Goal: Navigation & Orientation: Go to known website

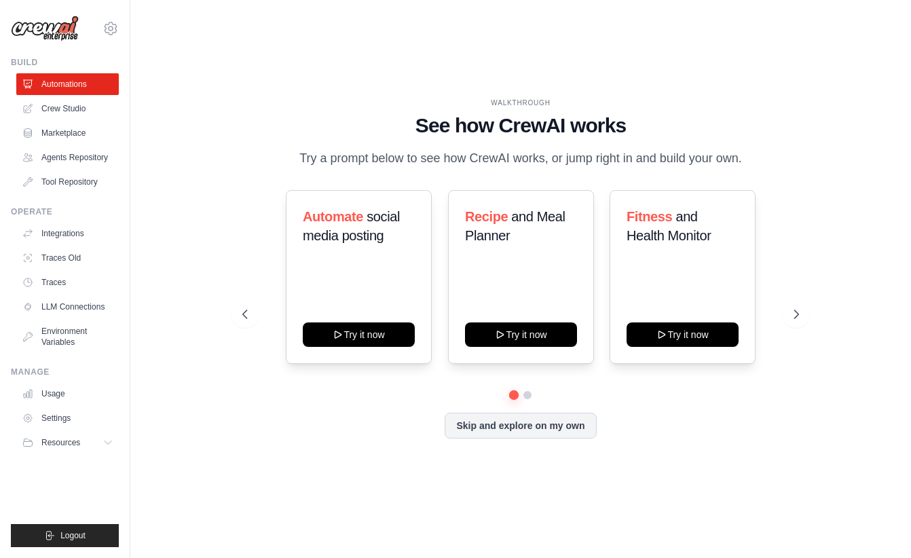
click at [64, 26] on img at bounding box center [45, 29] width 68 height 26
click at [763, 73] on div "WALKTHROUGH See how CrewAI works Try a prompt below to see how CrewAI works, or…" at bounding box center [520, 279] width 737 height 531
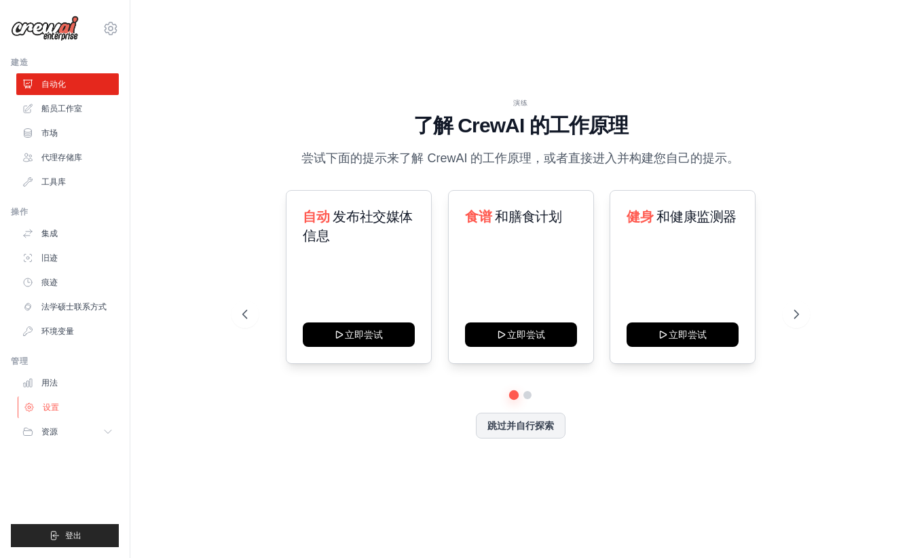
click at [60, 401] on link "设置" at bounding box center [69, 407] width 103 height 22
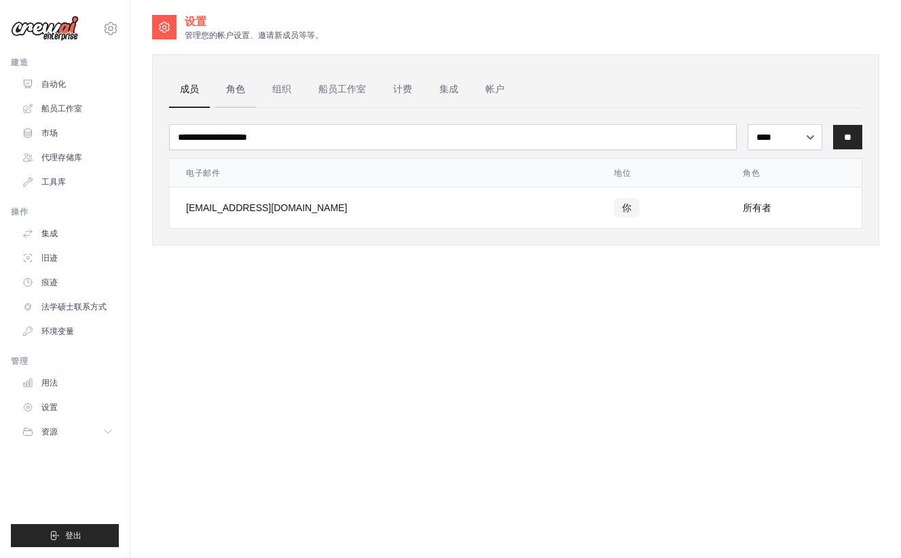
click at [230, 92] on font "角色" at bounding box center [235, 89] width 19 height 11
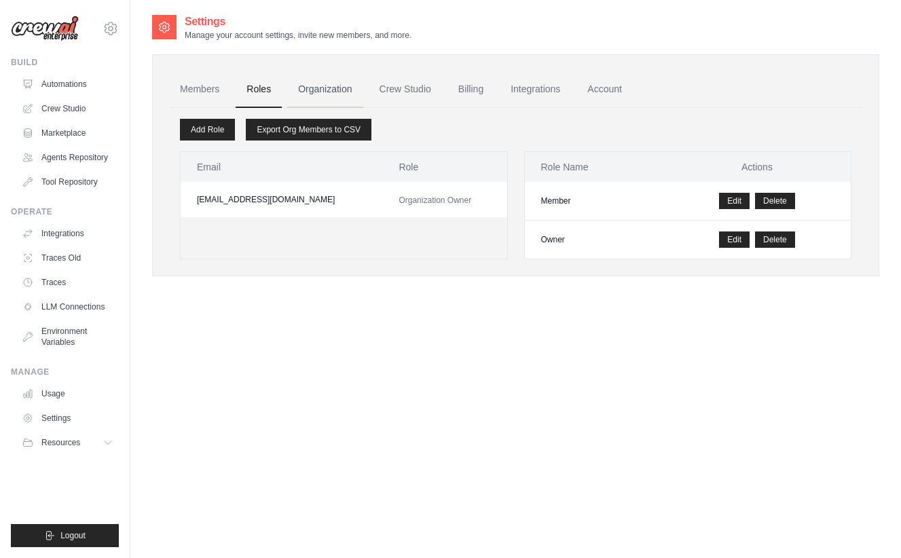
click at [333, 88] on link "Organization" at bounding box center [324, 89] width 75 height 37
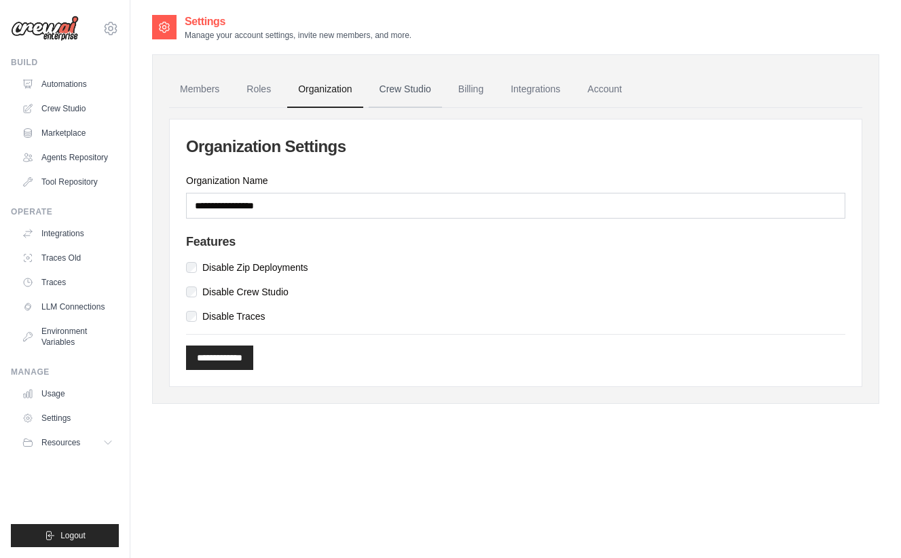
click at [403, 90] on link "Crew Studio" at bounding box center [405, 89] width 73 height 37
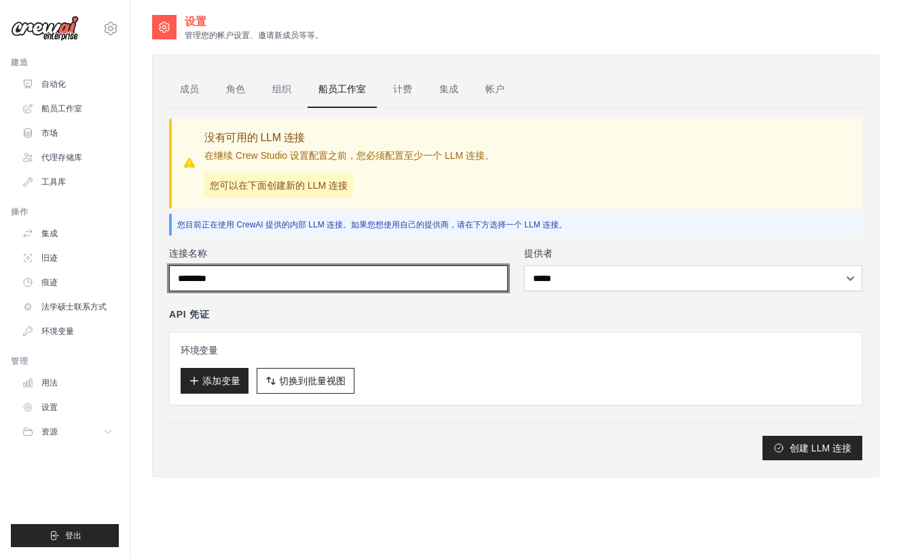
click at [365, 280] on input "连接名称" at bounding box center [338, 278] width 339 height 26
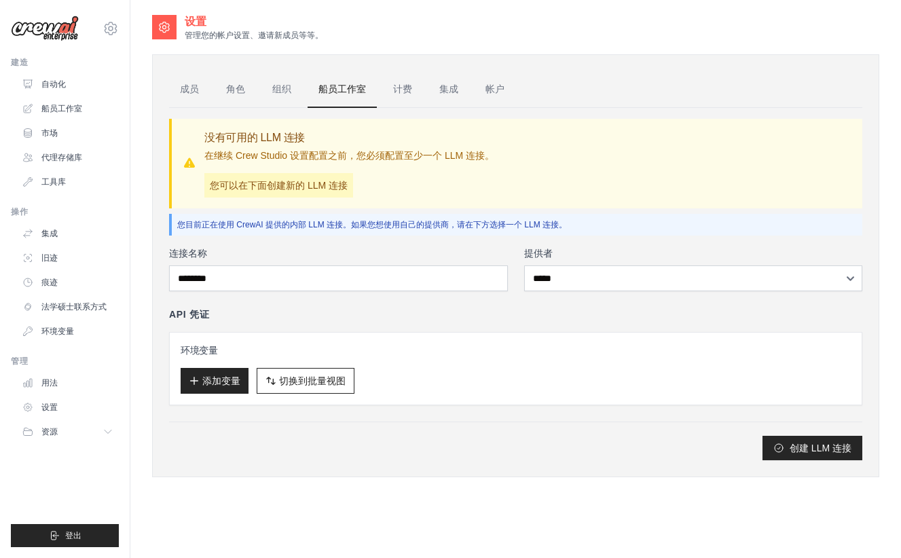
click at [462, 310] on div "API 凭证" at bounding box center [515, 315] width 693 height 14
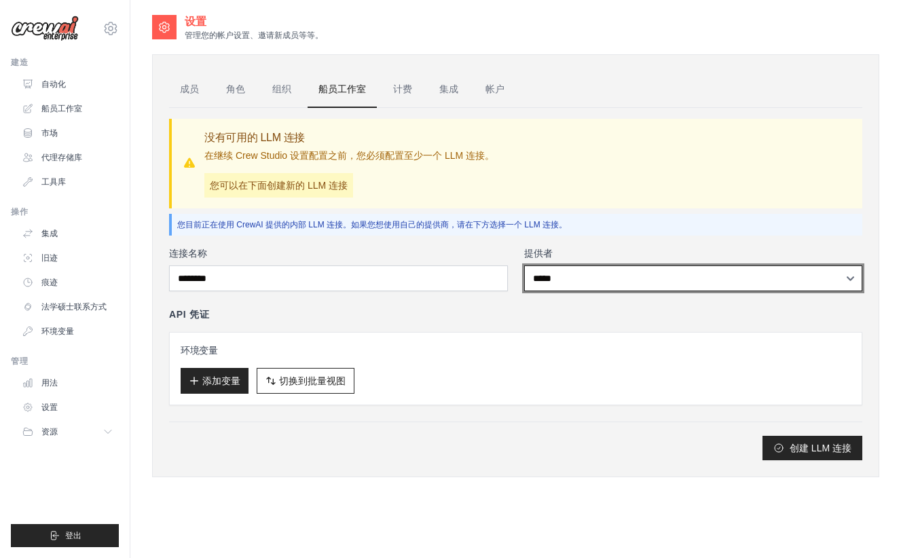
click at [608, 278] on select "***** ****** ** ***" at bounding box center [693, 278] width 339 height 26
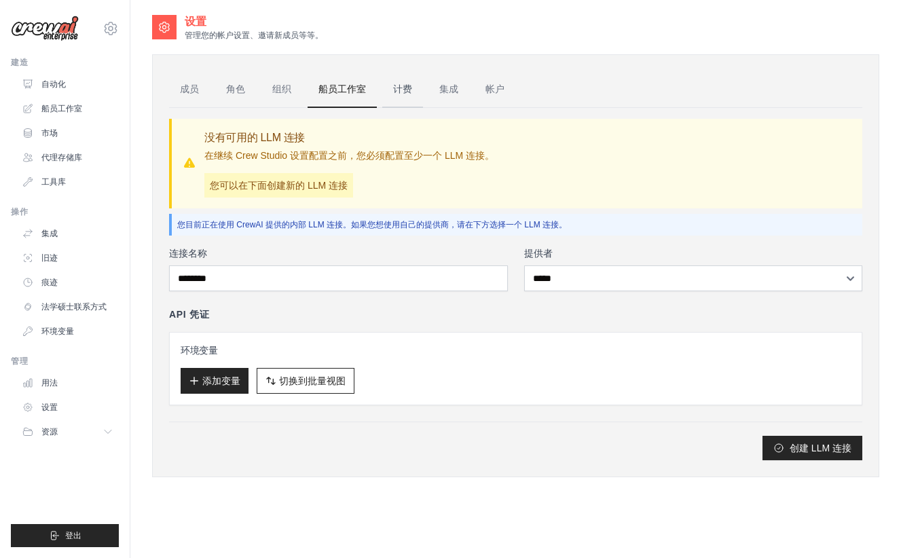
click at [407, 98] on link "计费" at bounding box center [402, 89] width 41 height 37
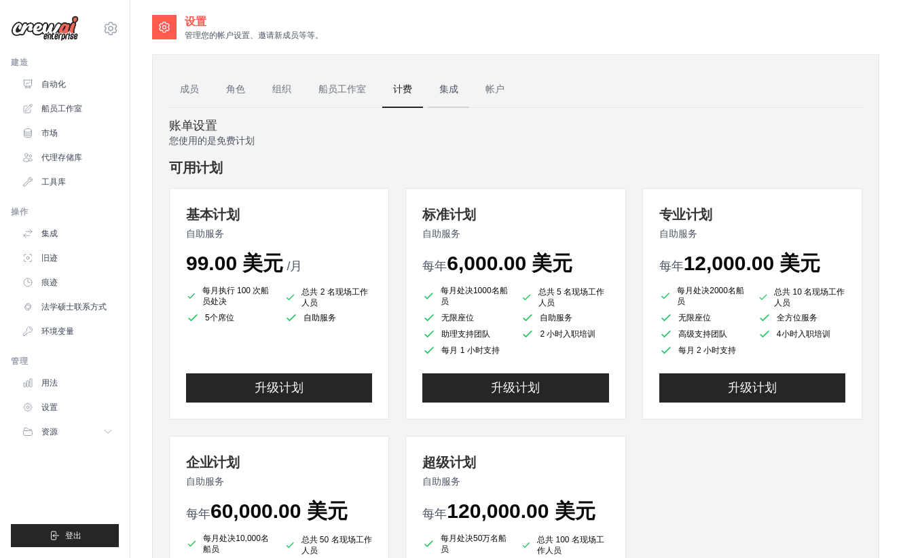
click at [449, 94] on font "集成" at bounding box center [448, 89] width 19 height 11
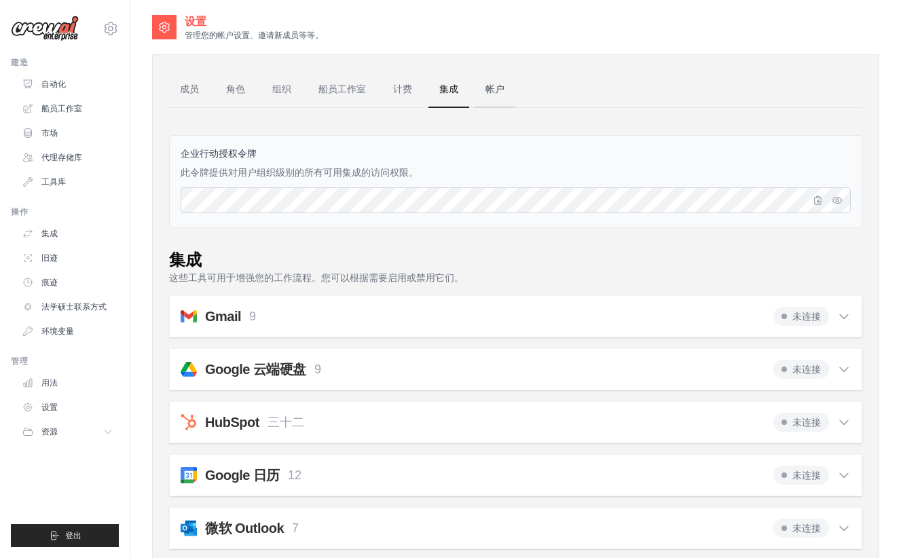
click at [498, 74] on link "帐户" at bounding box center [495, 89] width 41 height 37
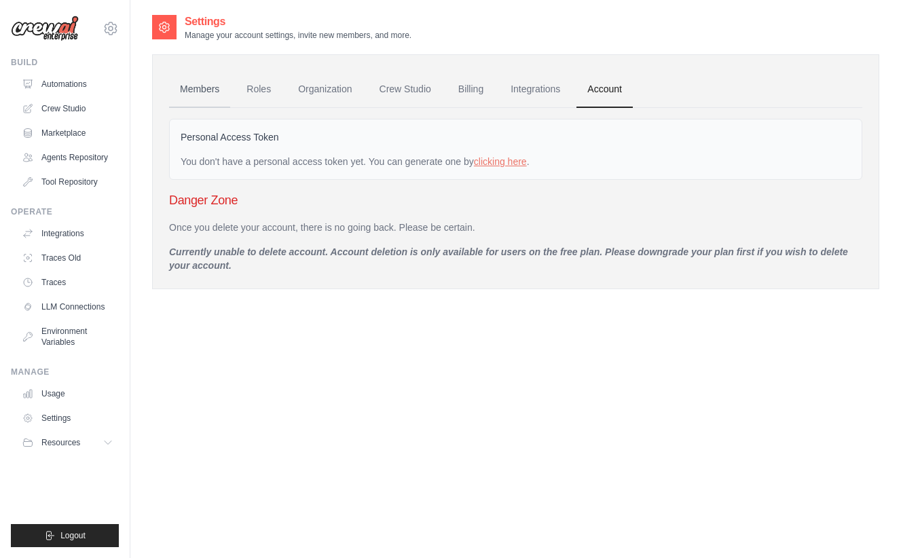
click at [190, 90] on link "Members" at bounding box center [199, 89] width 61 height 37
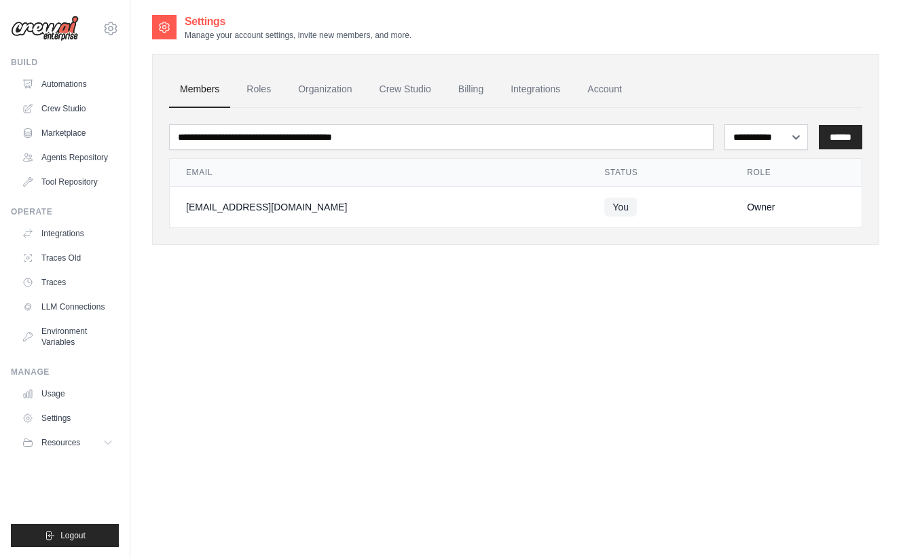
click at [189, 89] on link "Members" at bounding box center [199, 89] width 61 height 37
click at [76, 85] on link "Automations" at bounding box center [67, 84] width 103 height 22
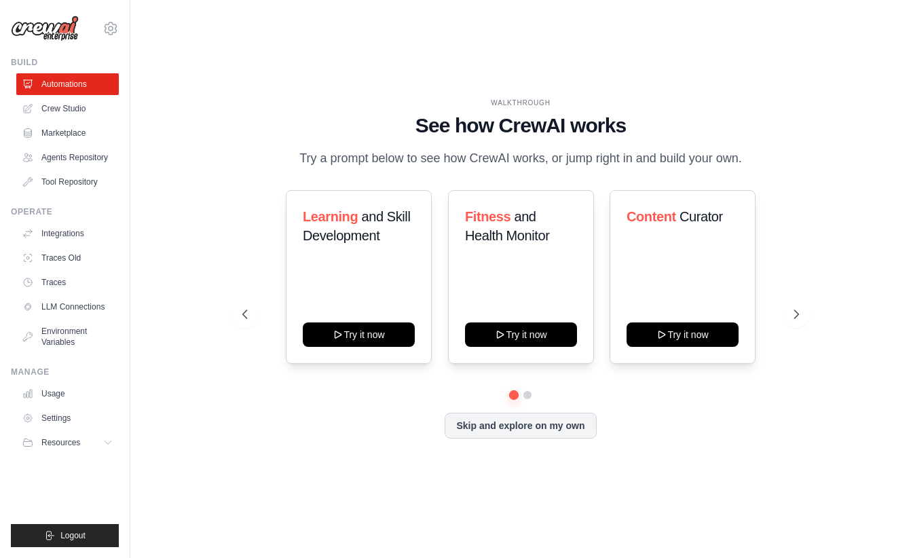
click at [569, 76] on div "WALKTHROUGH See how CrewAI works Try a prompt below to see how CrewAI works, or…" at bounding box center [520, 279] width 737 height 531
click at [64, 31] on img at bounding box center [45, 29] width 68 height 26
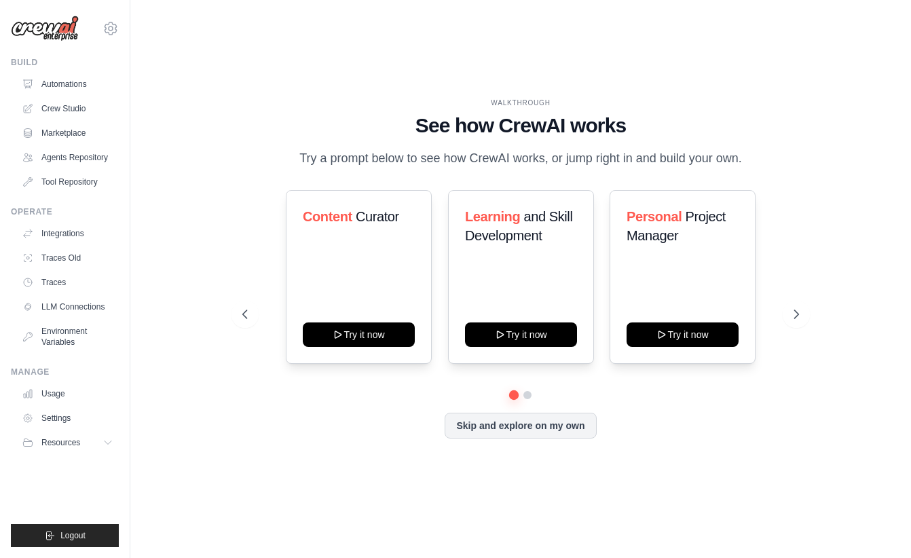
click at [244, 86] on div "WALKTHROUGH See how [PERSON_NAME] works Try a prompt below to see how [PERSON_N…" at bounding box center [520, 279] width 737 height 531
click at [754, 101] on div "WALKTHROUGH See how CrewAI works Try a prompt below to see how CrewAI works, or…" at bounding box center [520, 133] width 557 height 71
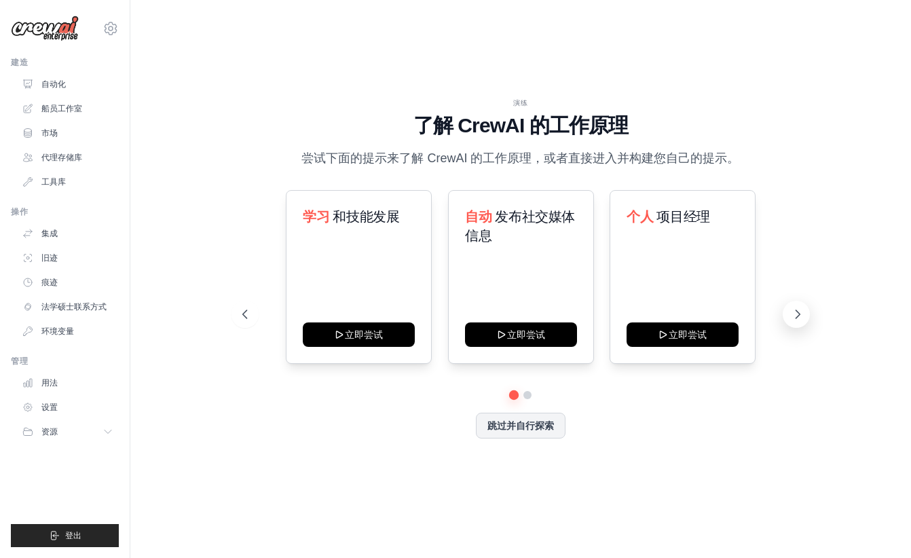
click at [790, 318] on button at bounding box center [796, 314] width 27 height 27
click at [523, 421] on font "跳过并自行探索" at bounding box center [520, 424] width 67 height 11
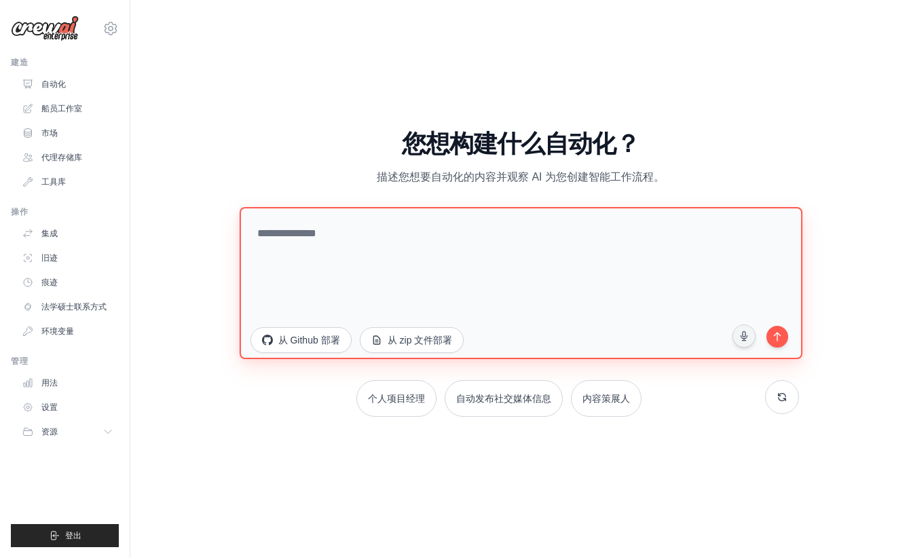
click at [377, 248] on textarea at bounding box center [520, 283] width 563 height 152
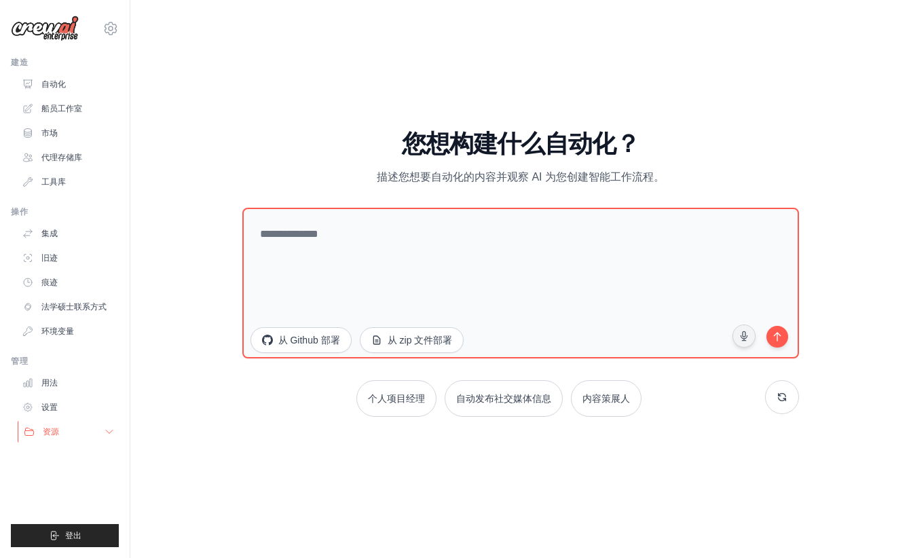
click at [58, 427] on font "资源" at bounding box center [51, 432] width 16 height 10
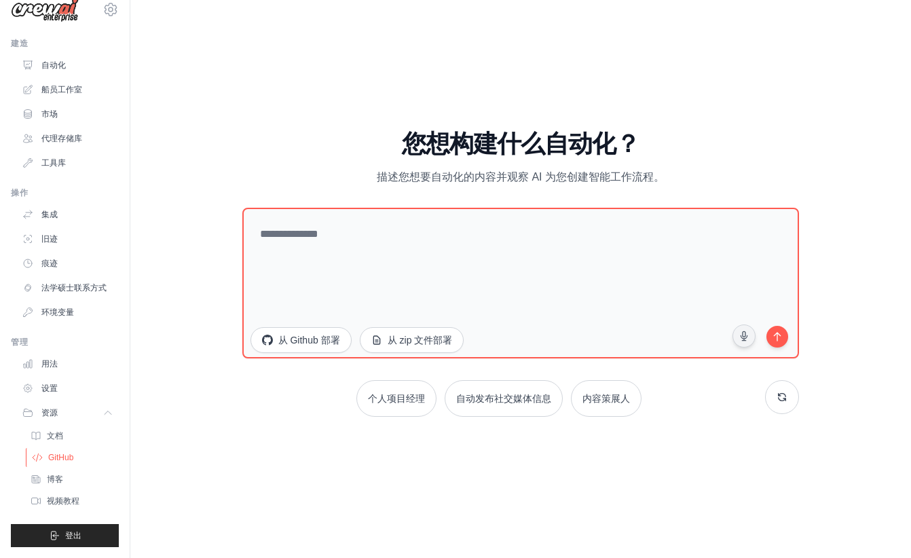
click at [69, 462] on font "GitHub" at bounding box center [60, 458] width 25 height 10
